Goal: Task Accomplishment & Management: Use online tool/utility

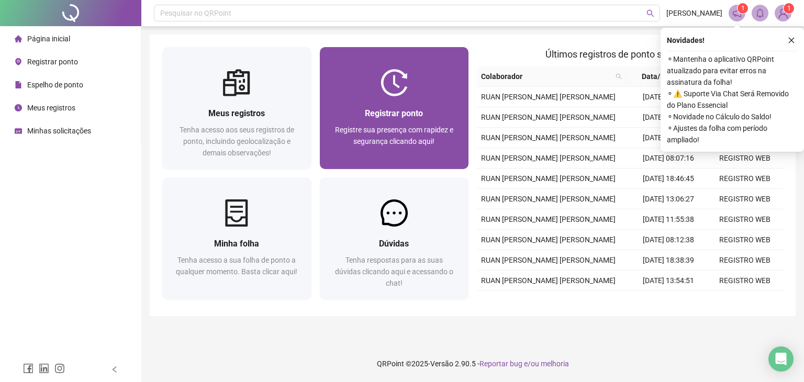
click at [424, 94] on div at bounding box center [394, 82] width 149 height 27
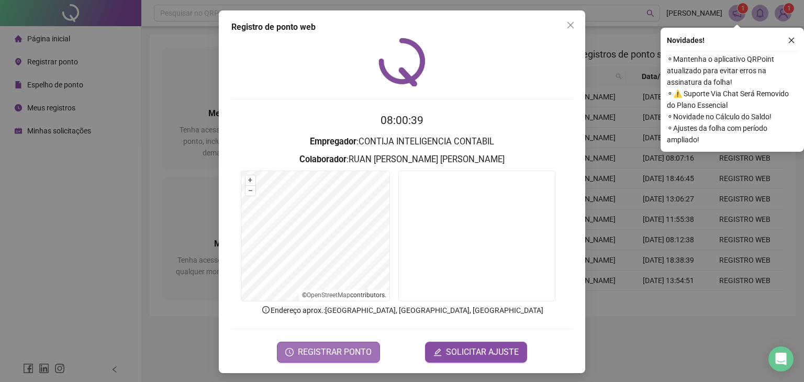
click at [362, 354] on span "REGISTRAR PONTO" at bounding box center [335, 352] width 74 height 13
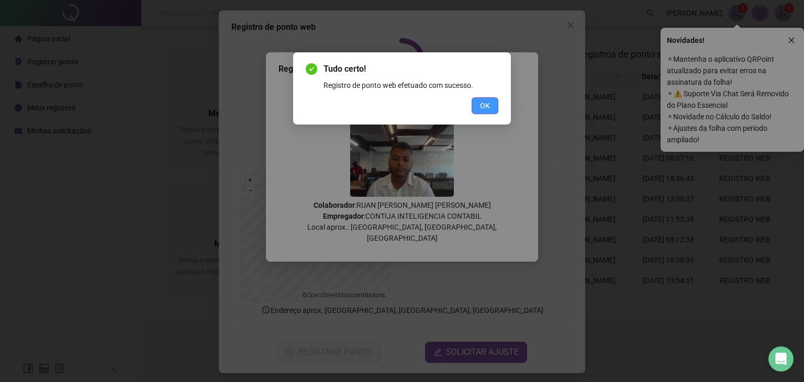
click at [482, 111] on button "OK" at bounding box center [485, 105] width 27 height 17
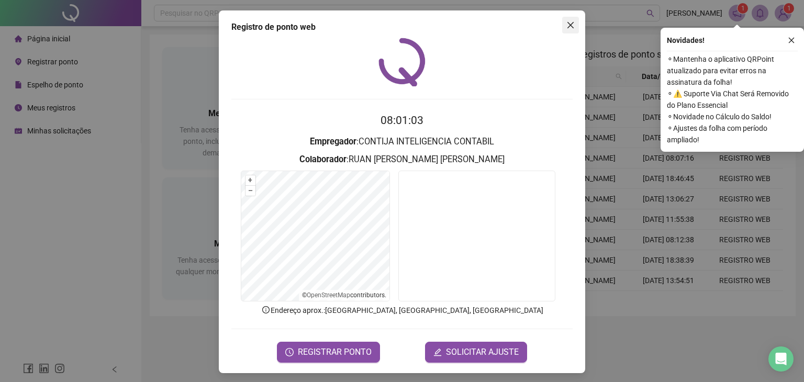
click at [572, 25] on span "Close" at bounding box center [570, 25] width 17 height 8
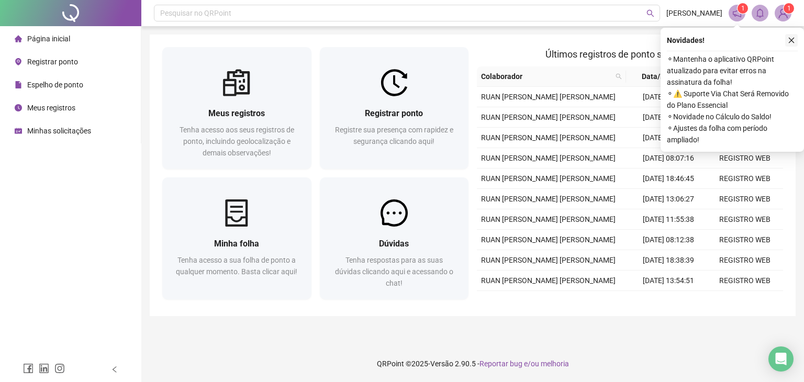
click at [795, 40] on button "button" at bounding box center [791, 40] width 13 height 13
